Goal: Task Accomplishment & Management: Use online tool/utility

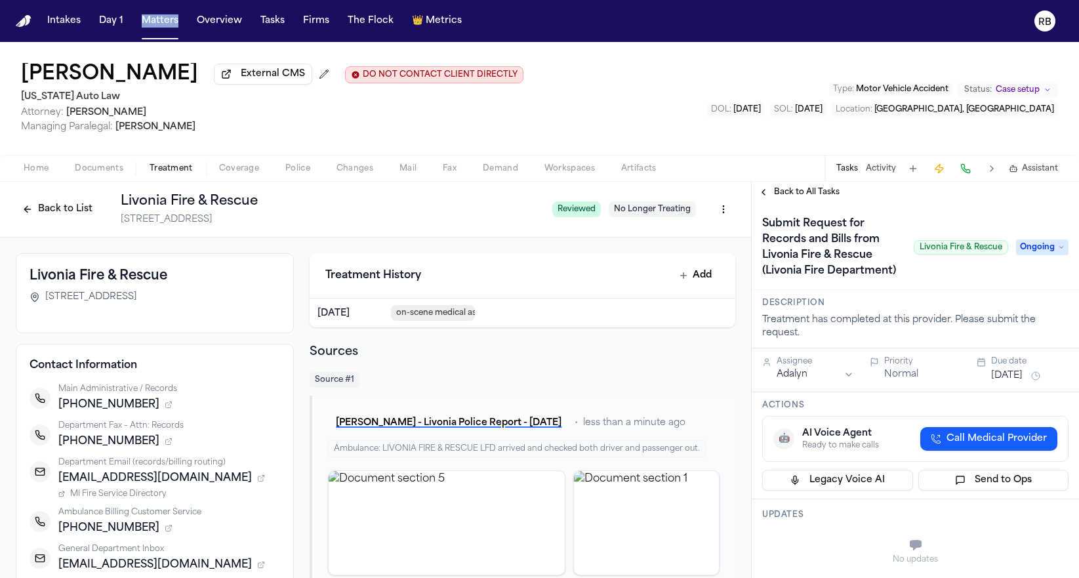
click at [35, 211] on button "Back to List" at bounding box center [57, 209] width 83 height 21
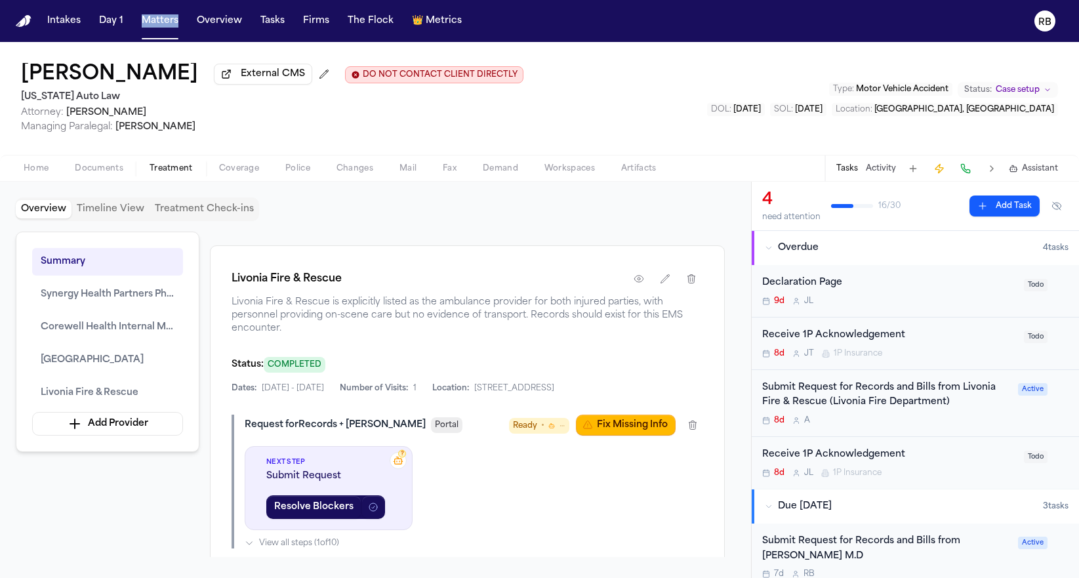
scroll to position [2569, 0]
click at [628, 434] on button "Fix Missing Info" at bounding box center [626, 423] width 100 height 21
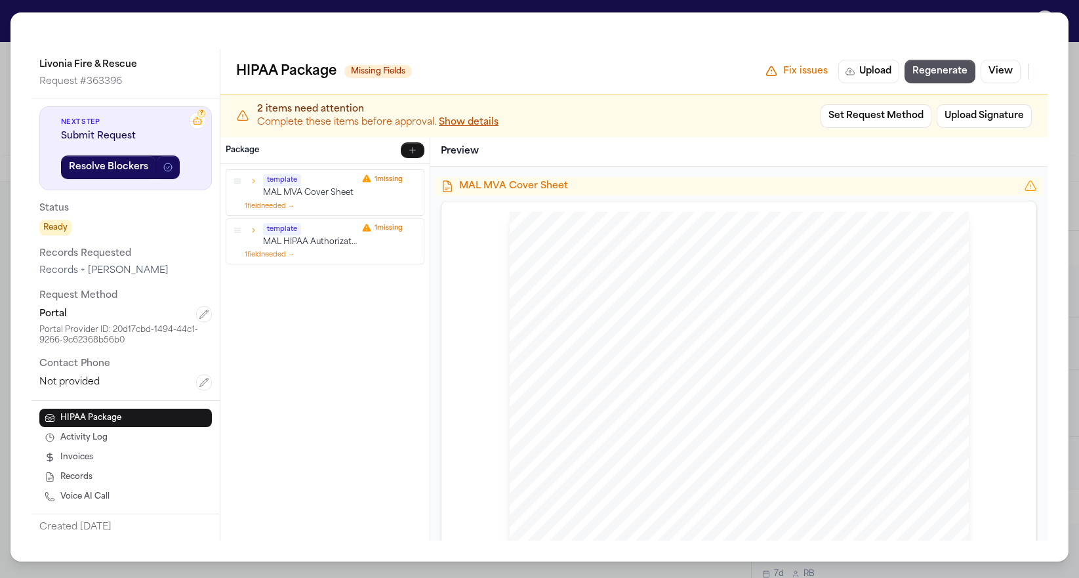
click at [329, 193] on p "MAL MVA Cover Sheet" at bounding box center [310, 193] width 94 height 11
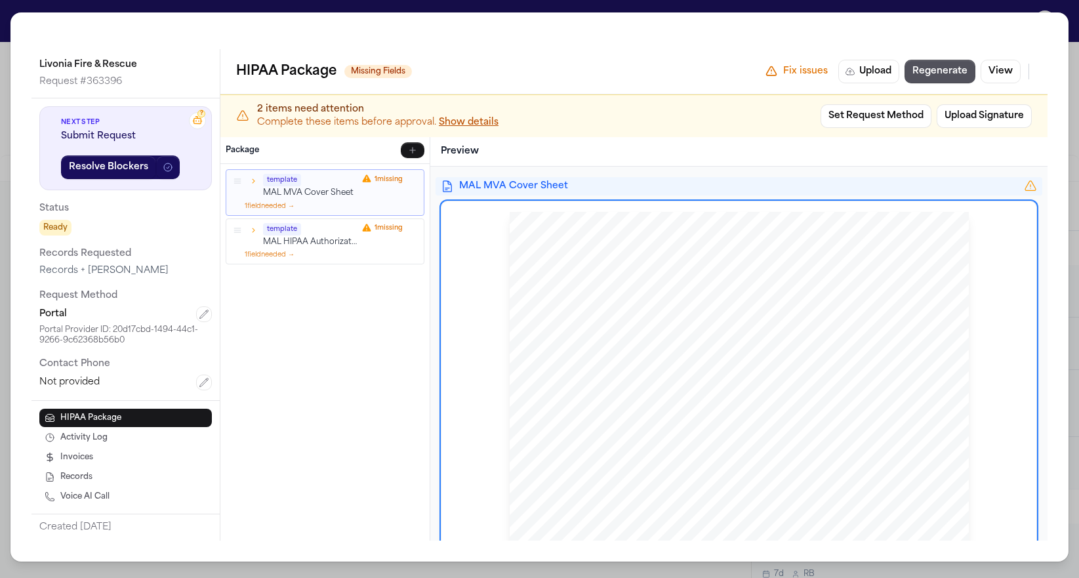
click at [251, 180] on icon "button" at bounding box center [253, 180] width 9 height 9
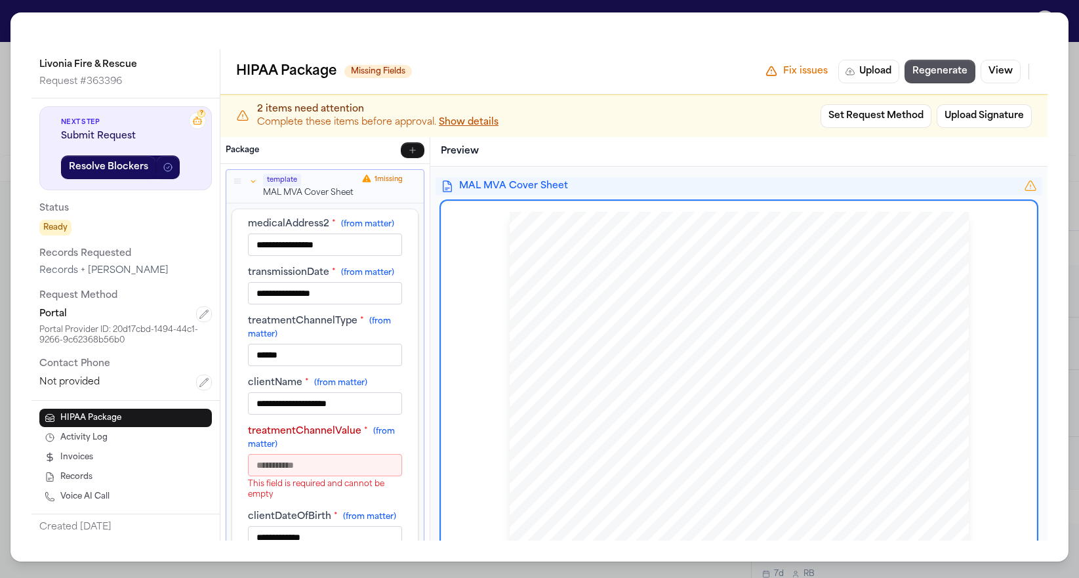
scroll to position [170, 0]
click at [346, 454] on input "treatmentChannelValue * (from matter)" at bounding box center [325, 465] width 154 height 22
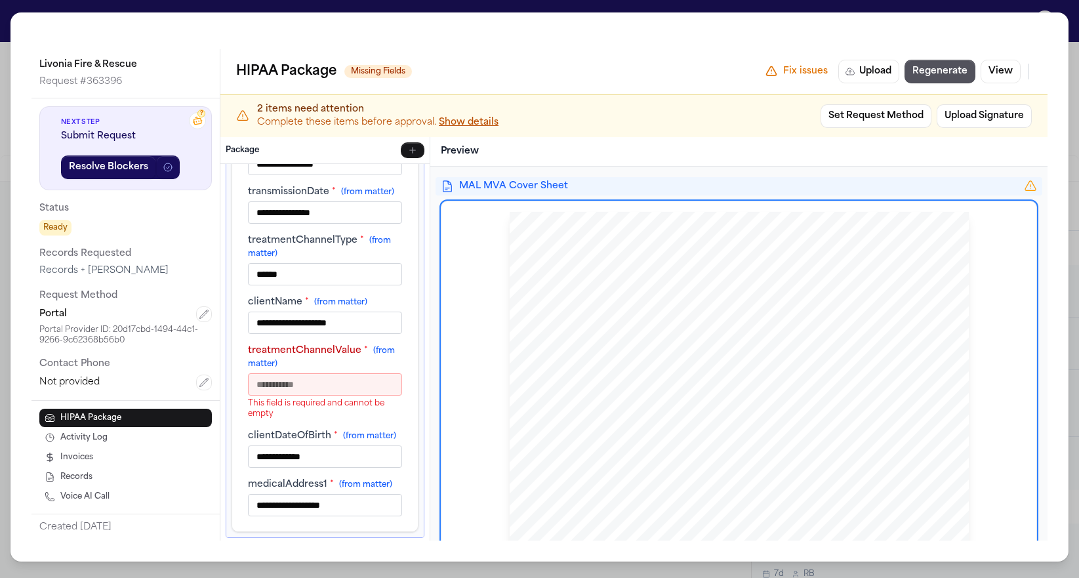
scroll to position [132, 0]
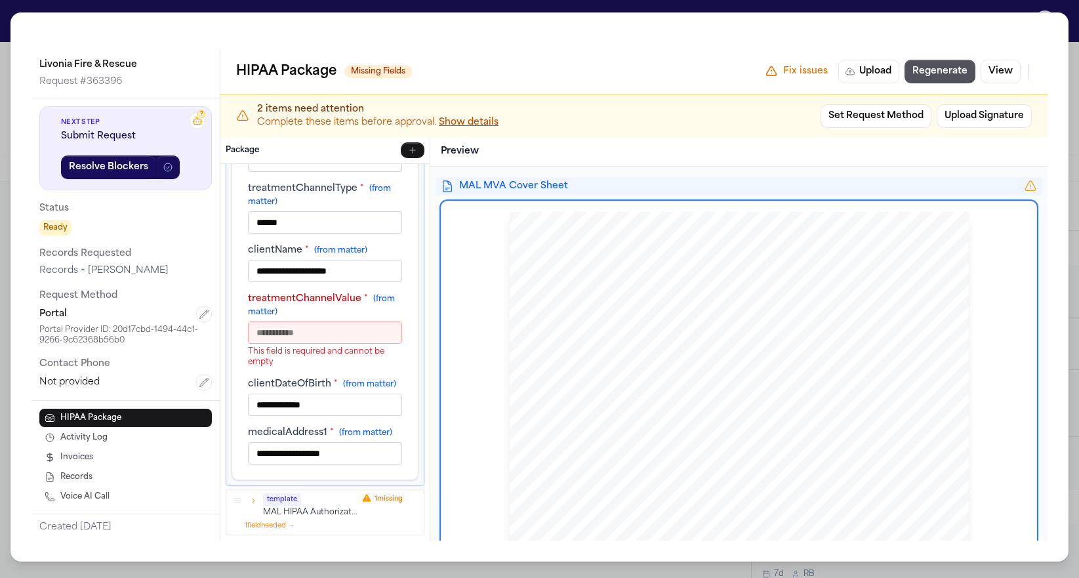
click at [275, 513] on p "MAL HIPAA Authorization 1" at bounding box center [310, 512] width 94 height 11
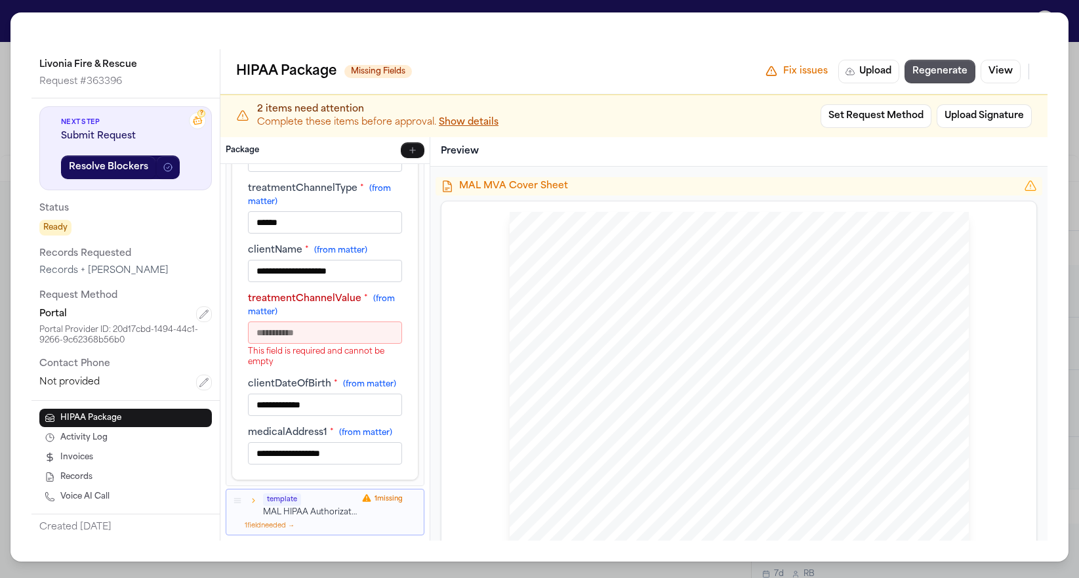
click at [254, 498] on icon "button" at bounding box center [253, 500] width 9 height 9
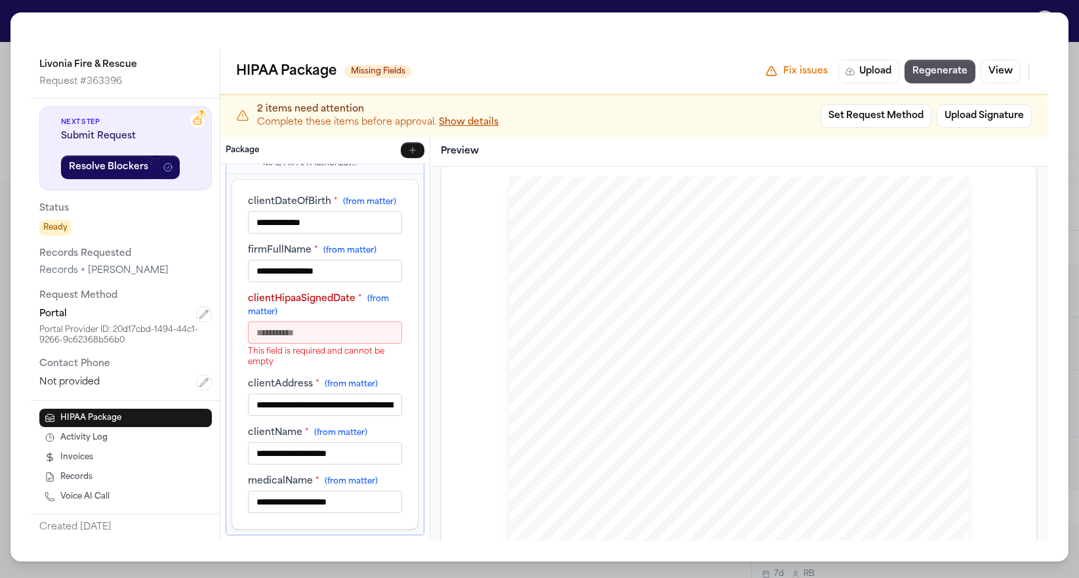
scroll to position [0, 0]
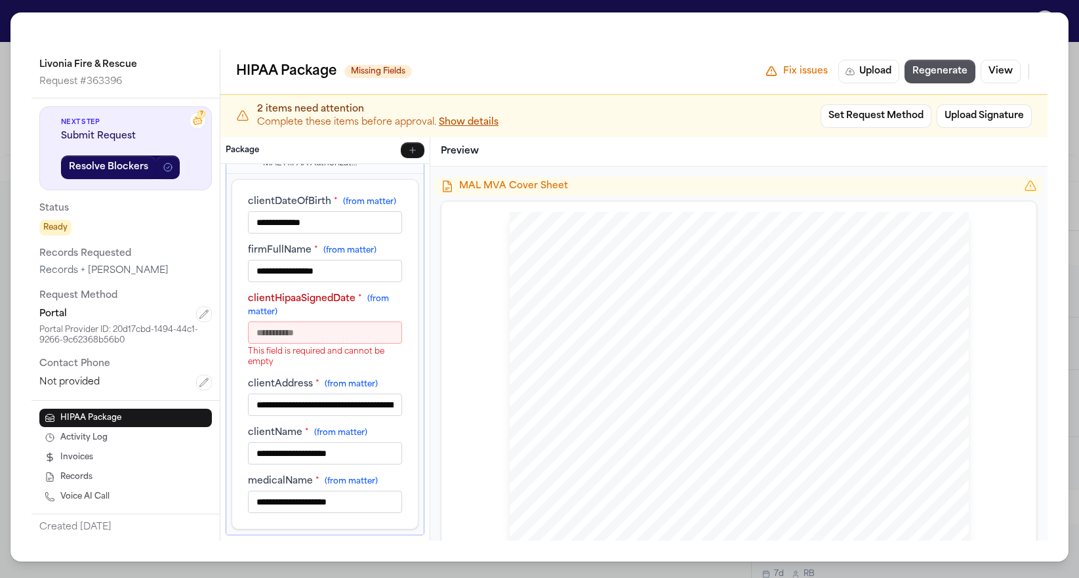
click at [8, 10] on div "**********" at bounding box center [539, 289] width 1079 height 578
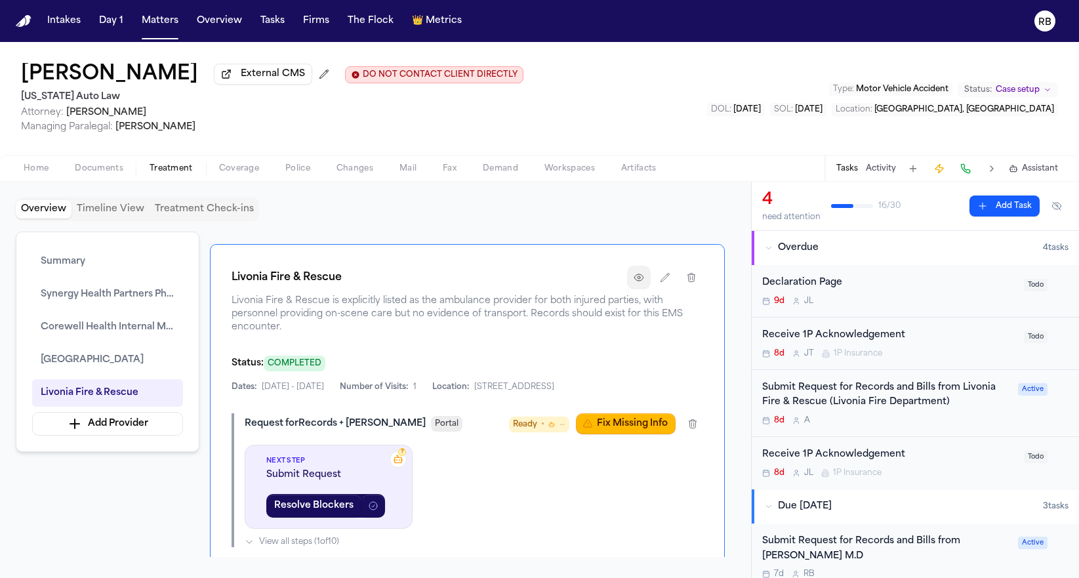
click at [639, 283] on icon "button" at bounding box center [638, 277] width 10 height 10
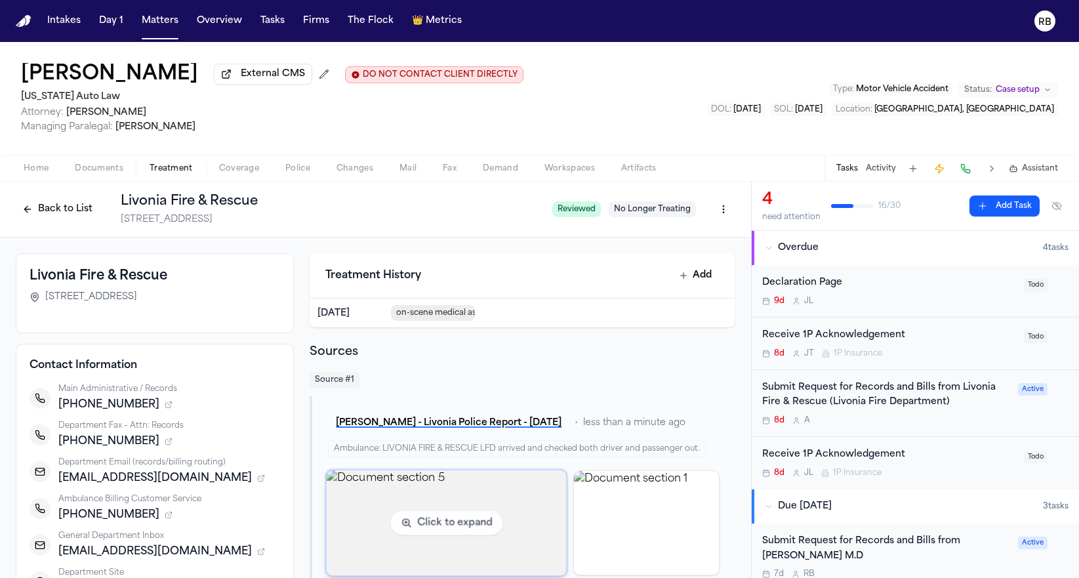
click at [508, 533] on img "View document section 5" at bounding box center [447, 523] width 240 height 106
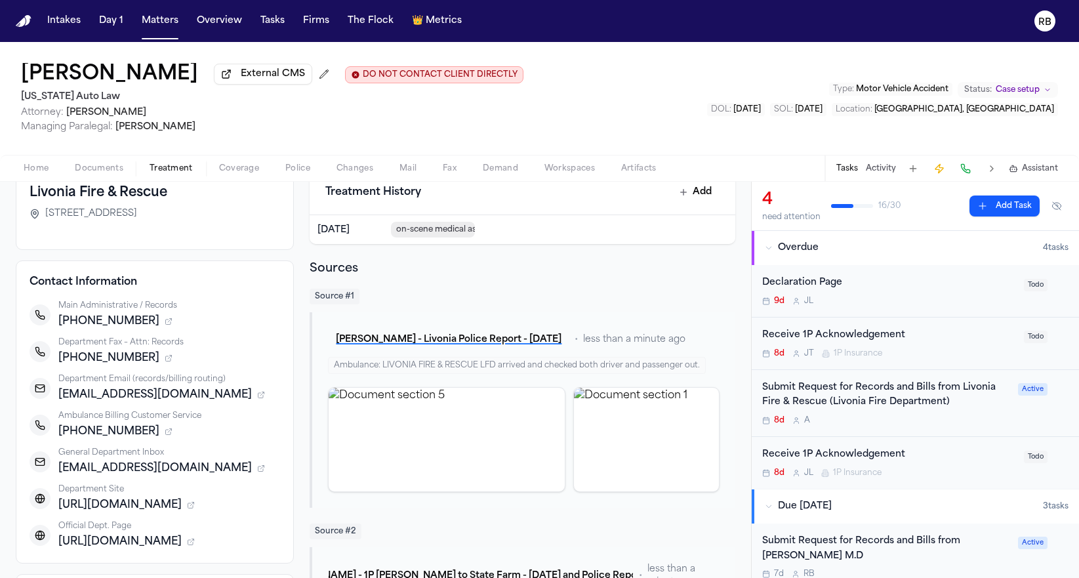
scroll to position [89, 0]
